Goal: Go to known website: Access a specific website the user already knows

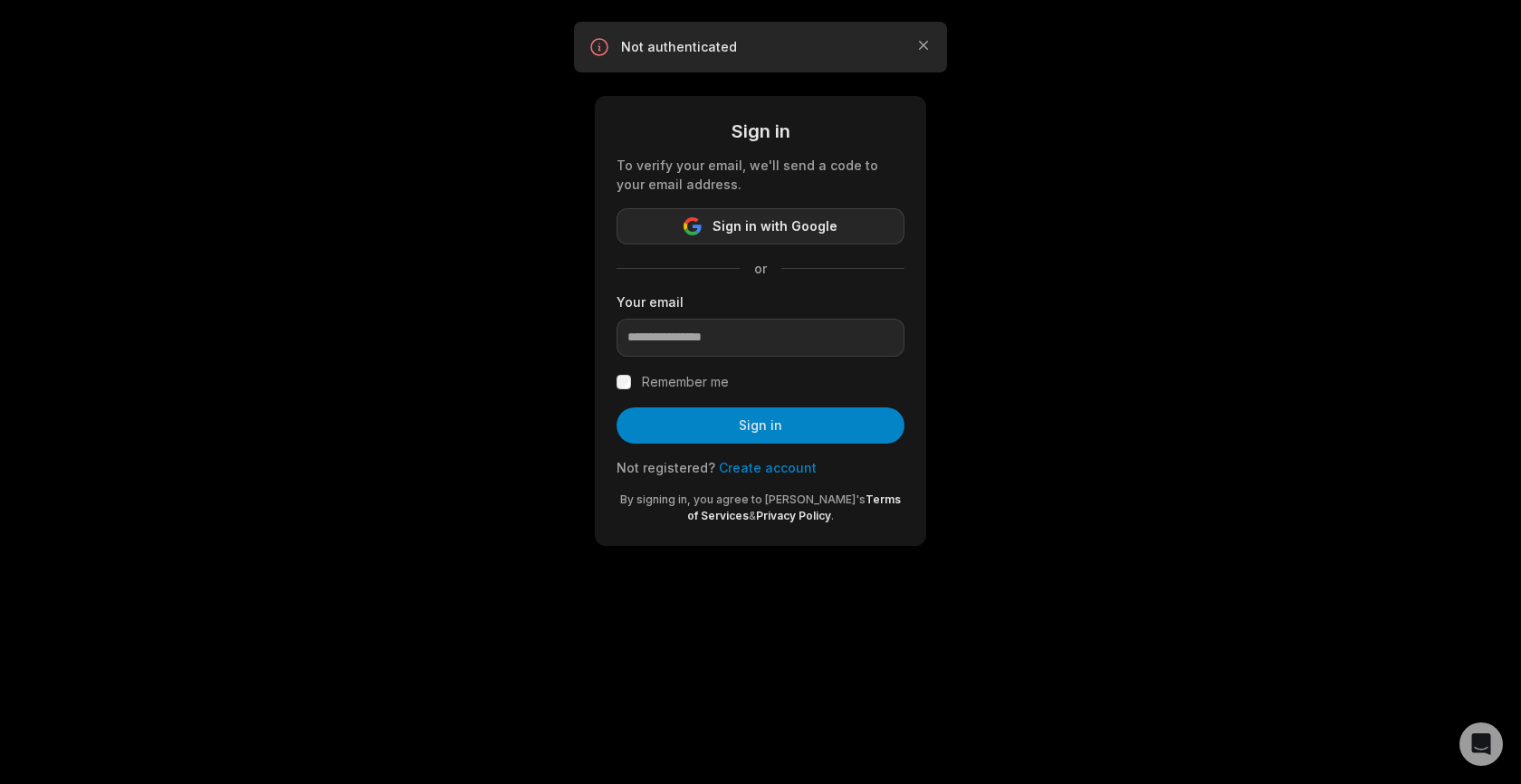
click at [735, 223] on span "Sign in with Google" at bounding box center [774, 227] width 125 height 22
